Goal: Transaction & Acquisition: Purchase product/service

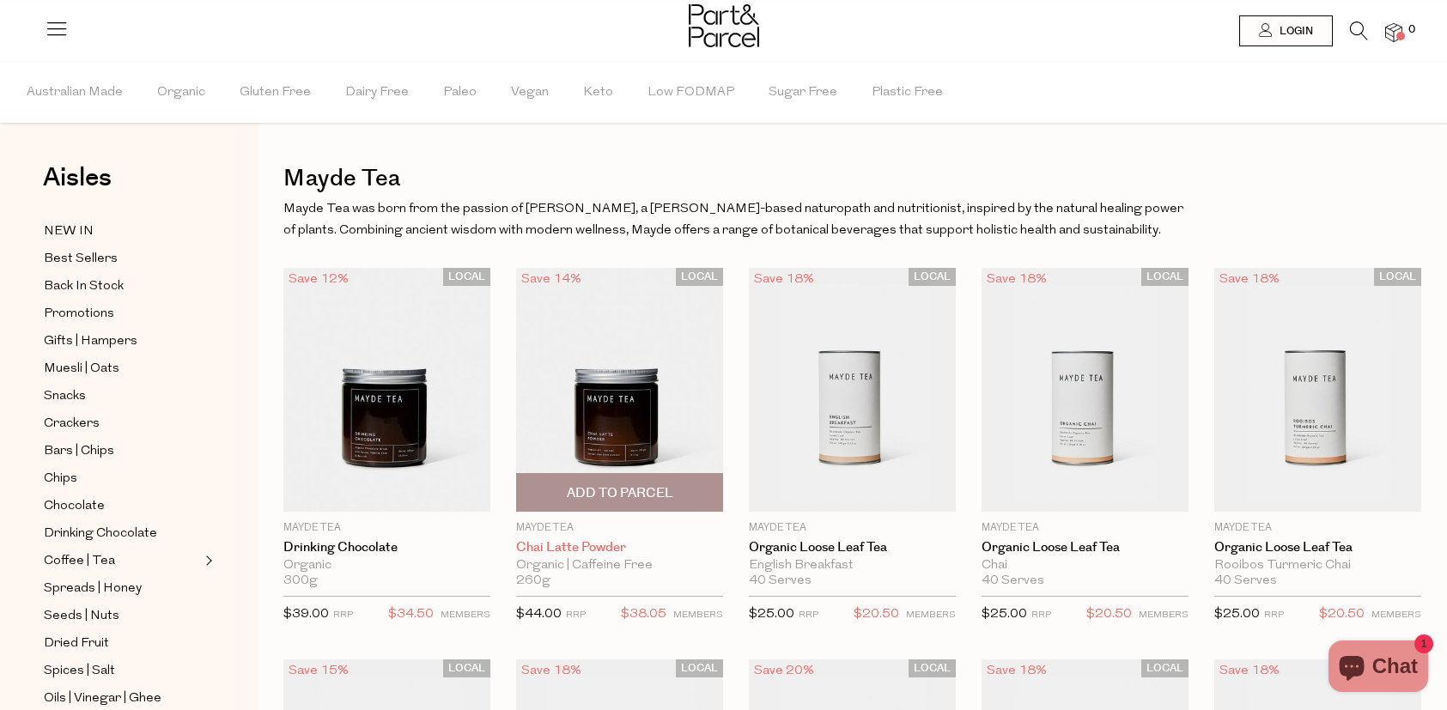
click at [555, 551] on link "Chai Latte Powder" at bounding box center [619, 547] width 207 height 15
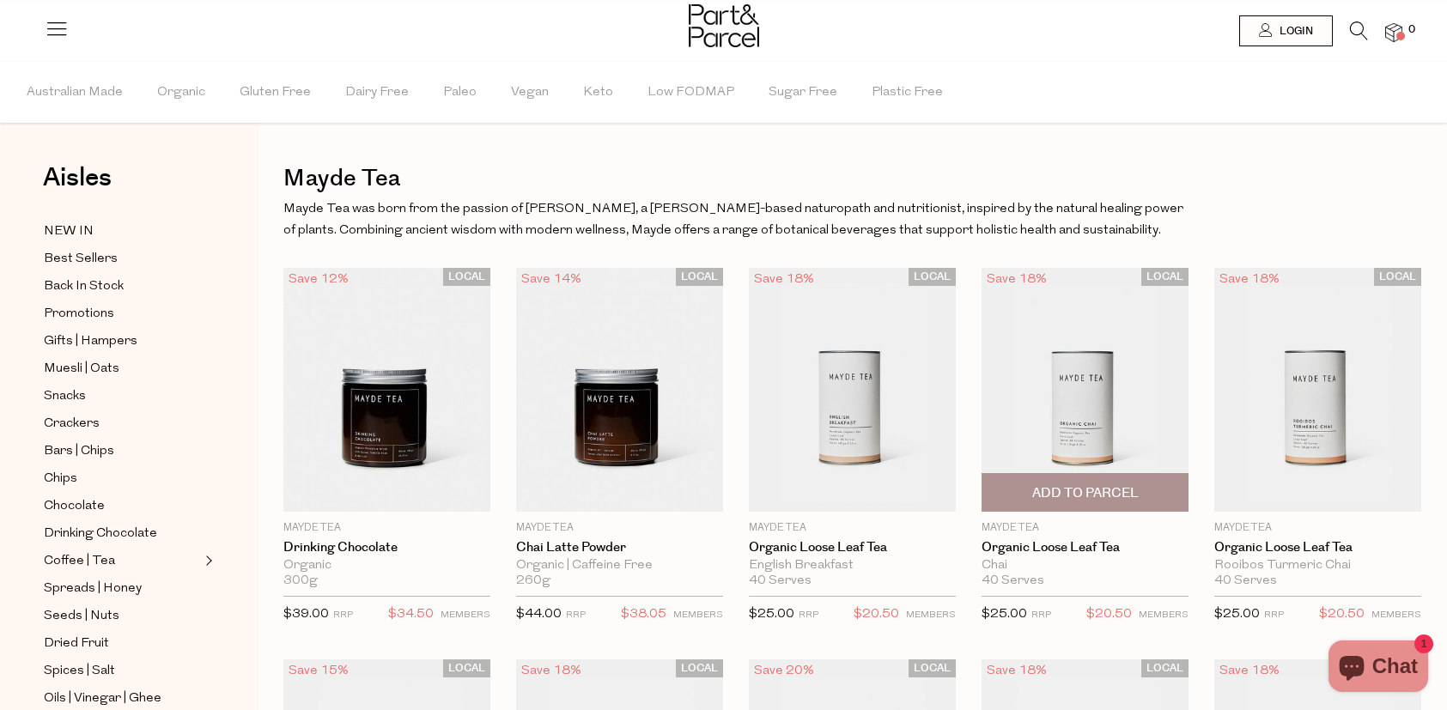
click at [1083, 440] on img at bounding box center [1084, 390] width 207 height 245
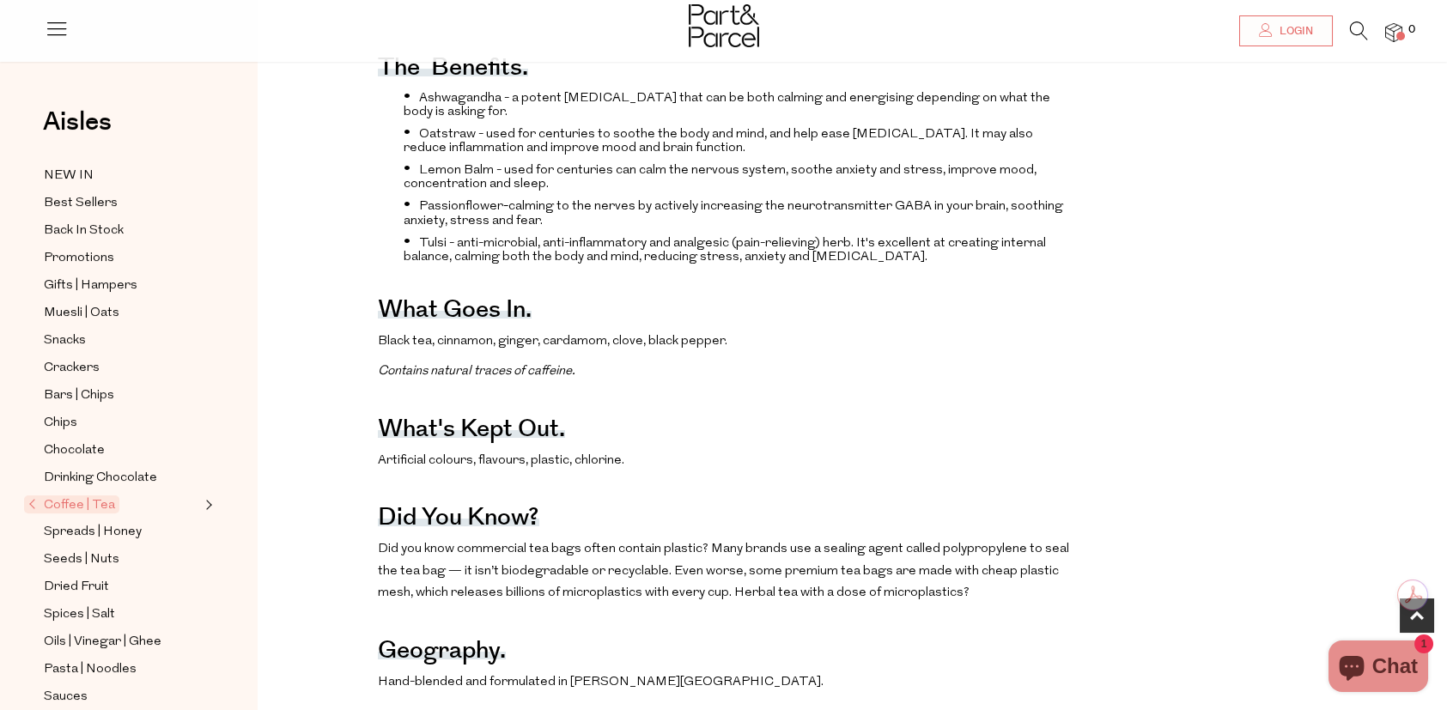
scroll to position [773, 0]
